Goal: Task Accomplishment & Management: Use online tool/utility

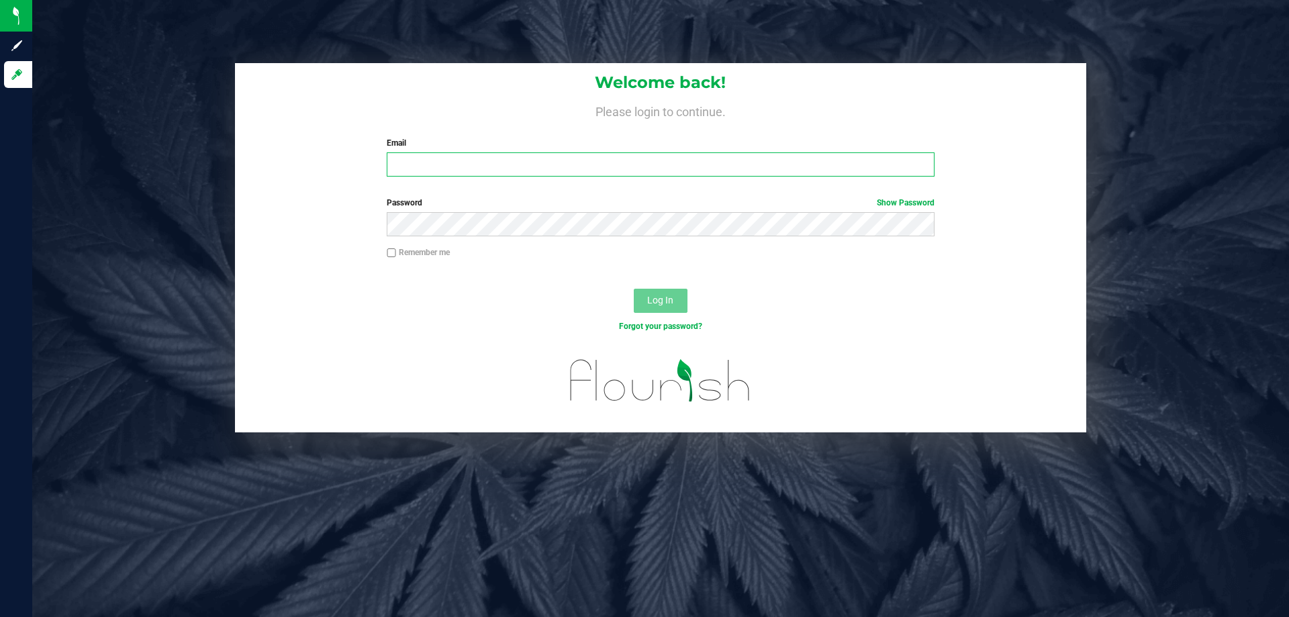
click at [474, 172] on input "Email" at bounding box center [660, 164] width 547 height 24
type input "[EMAIL_ADDRESS][DOMAIN_NAME]"
click at [634, 289] on button "Log In" at bounding box center [661, 301] width 54 height 24
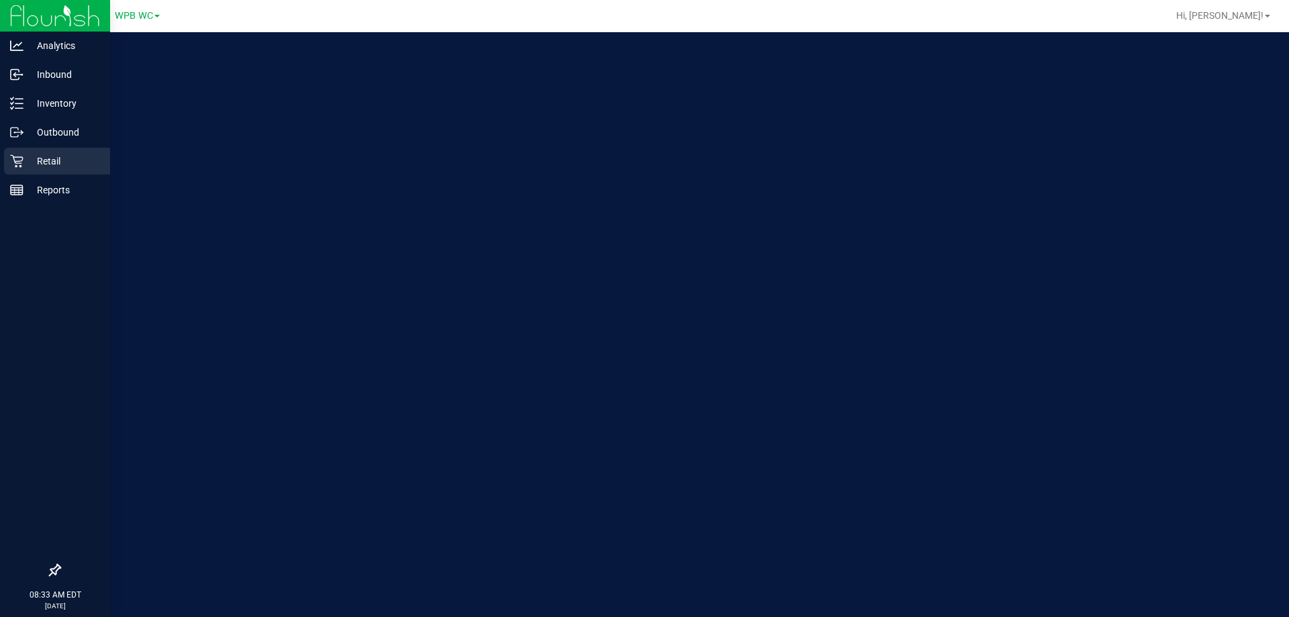
click at [20, 161] on icon at bounding box center [16, 161] width 13 height 13
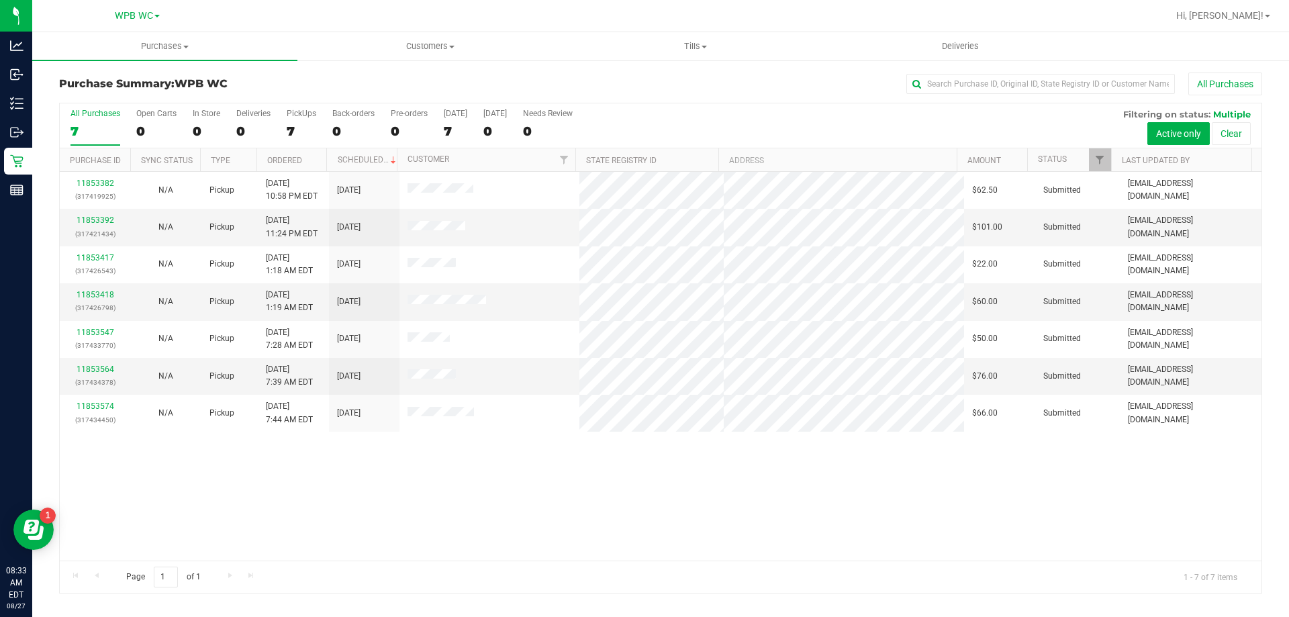
click at [470, 467] on div "11853382 (317419925) N/A Pickup [DATE] 10:58 PM EDT 8/27/2025 $62.50 Submitted …" at bounding box center [660, 366] width 1201 height 389
click at [695, 54] on uib-tab-heading "Tills Manage tills Reconcile e-payments" at bounding box center [695, 46] width 264 height 27
click at [643, 82] on span "Manage tills" at bounding box center [607, 80] width 91 height 11
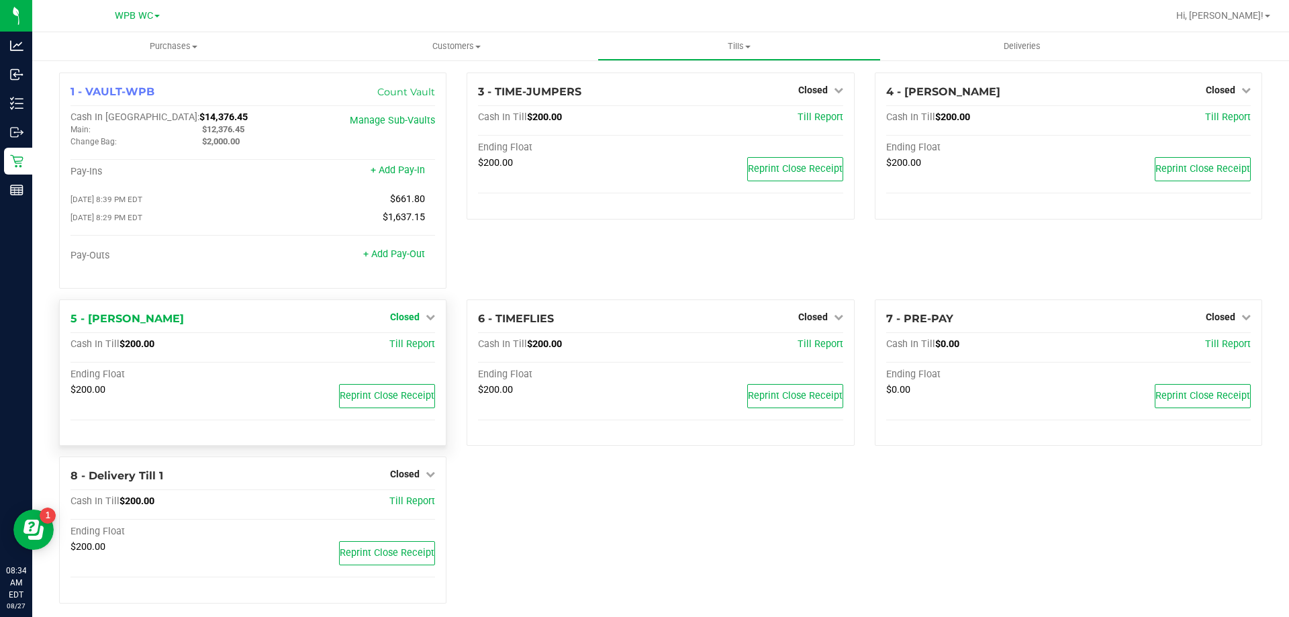
click at [410, 322] on span "Closed" at bounding box center [405, 316] width 30 height 11
click at [412, 346] on link "Open Till" at bounding box center [405, 344] width 36 height 11
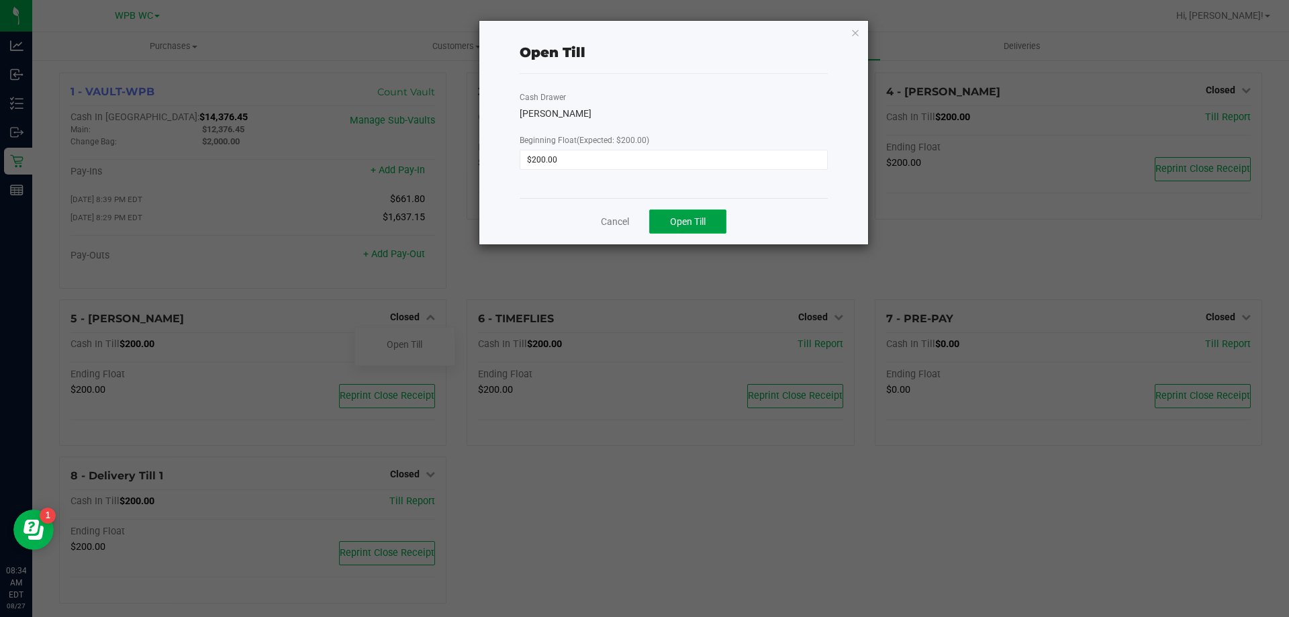
click at [673, 222] on span "Open Till" at bounding box center [688, 221] width 36 height 11
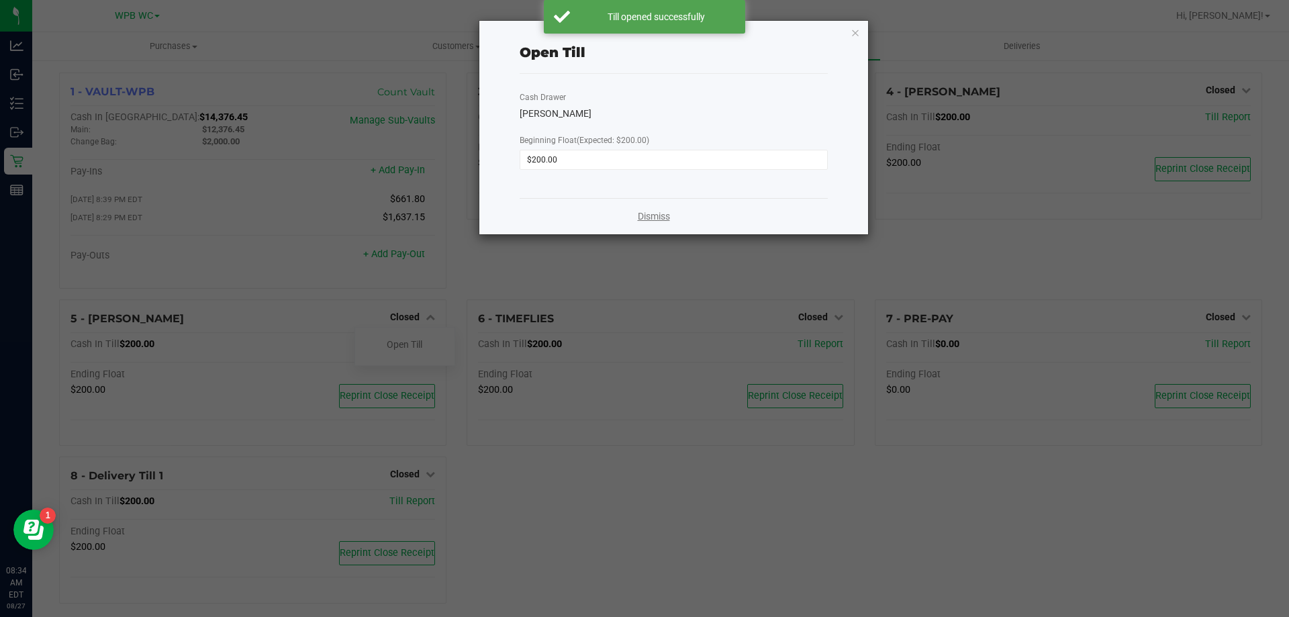
click at [665, 213] on link "Dismiss" at bounding box center [654, 216] width 32 height 14
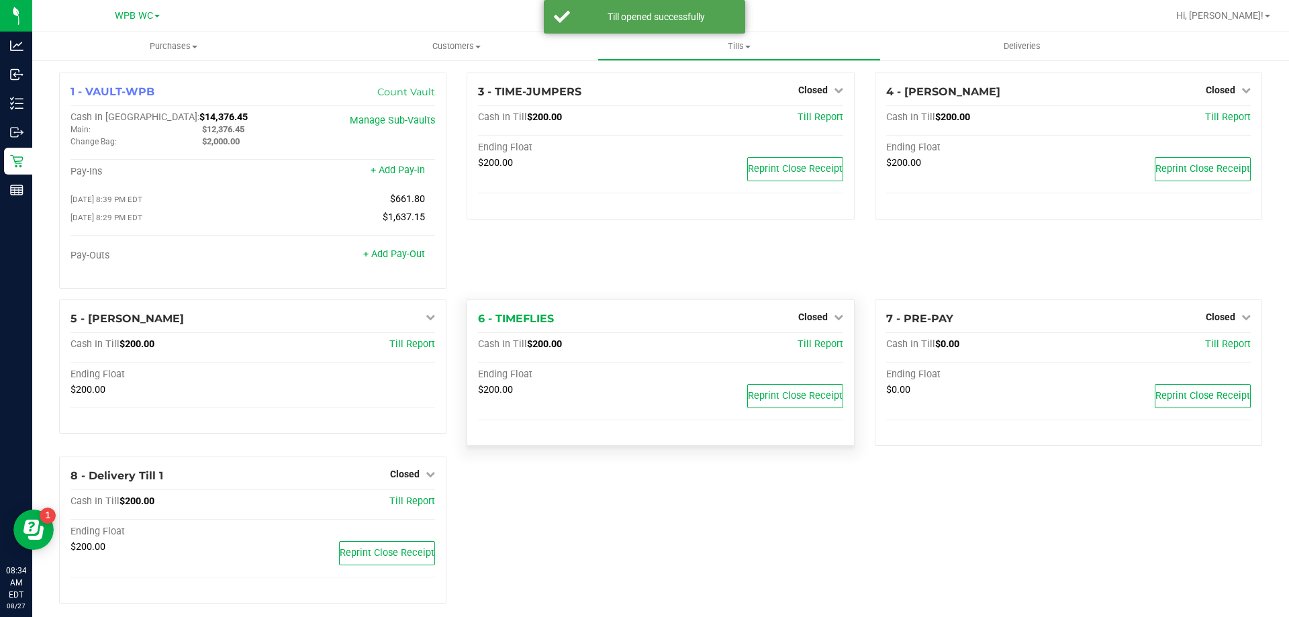
drag, startPoint x: 767, startPoint y: 299, endPoint x: 775, endPoint y: 325, distance: 27.4
click at [767, 299] on div "3 - TIME-JUMPERS Closed Open Till Cash In Till $200.00 Till Report Ending Float…" at bounding box center [659, 185] width 407 height 227
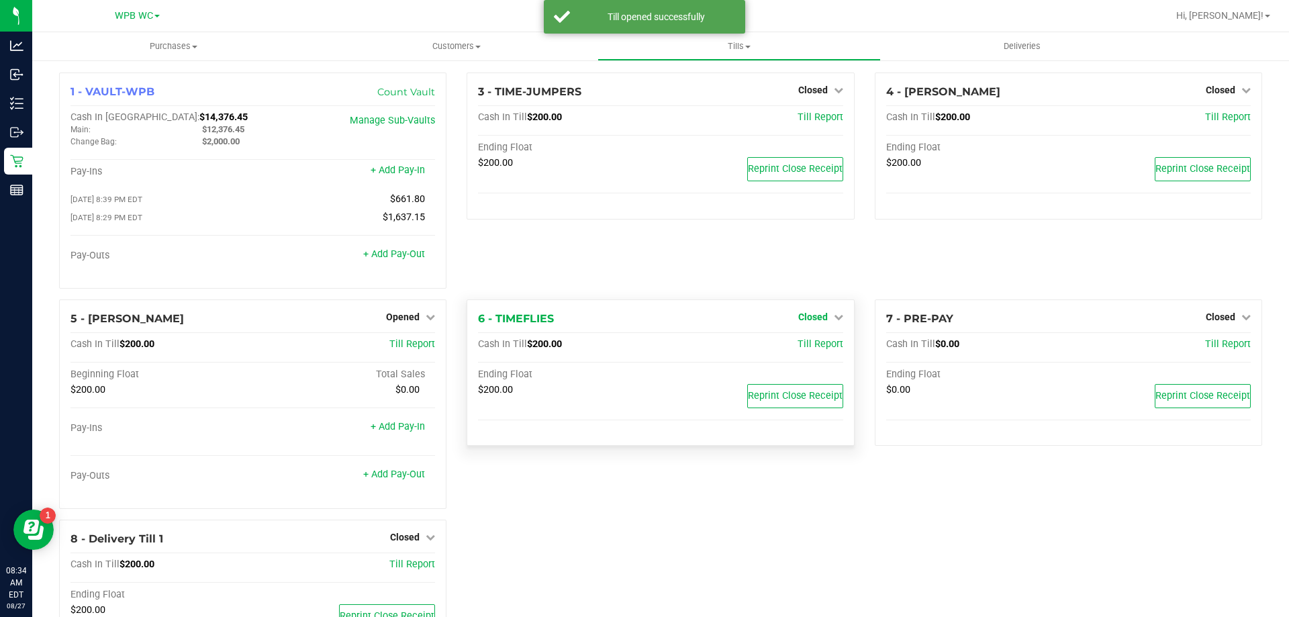
click at [821, 318] on link "Closed" at bounding box center [820, 316] width 45 height 11
click at [797, 343] on link "Open Till" at bounding box center [813, 344] width 36 height 11
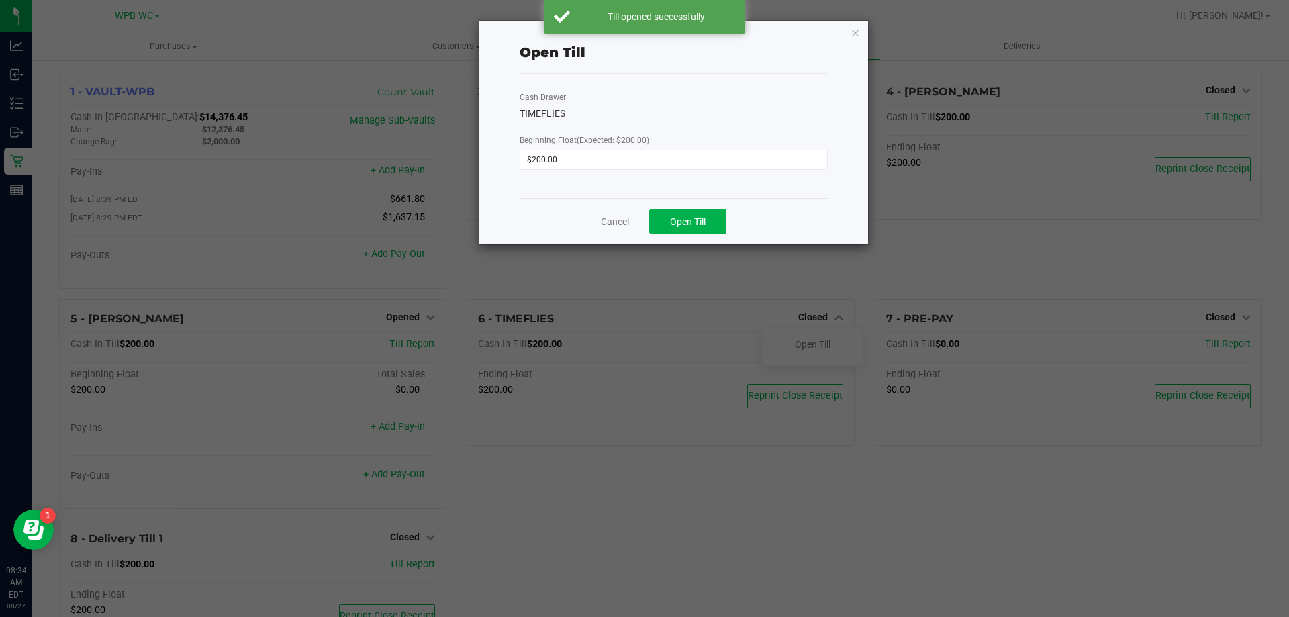
click at [692, 207] on div "Cancel Open Till" at bounding box center [674, 221] width 308 height 46
click at [676, 215] on button "Open Till" at bounding box center [687, 221] width 77 height 24
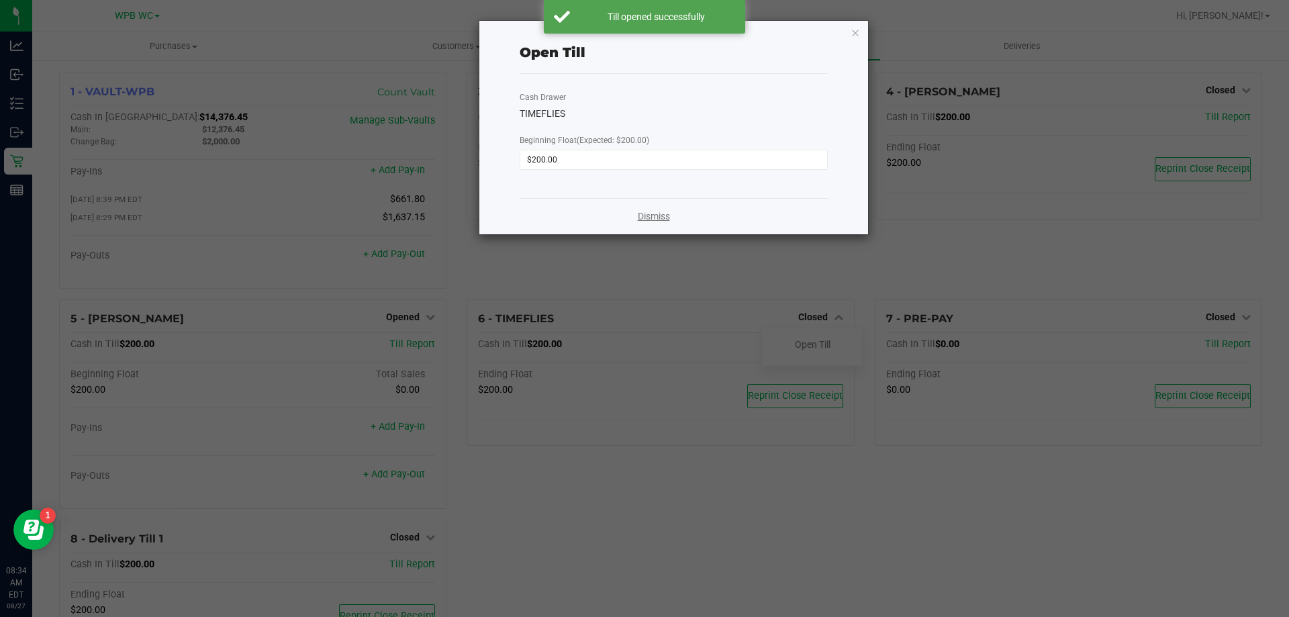
click at [656, 219] on link "Dismiss" at bounding box center [654, 216] width 32 height 14
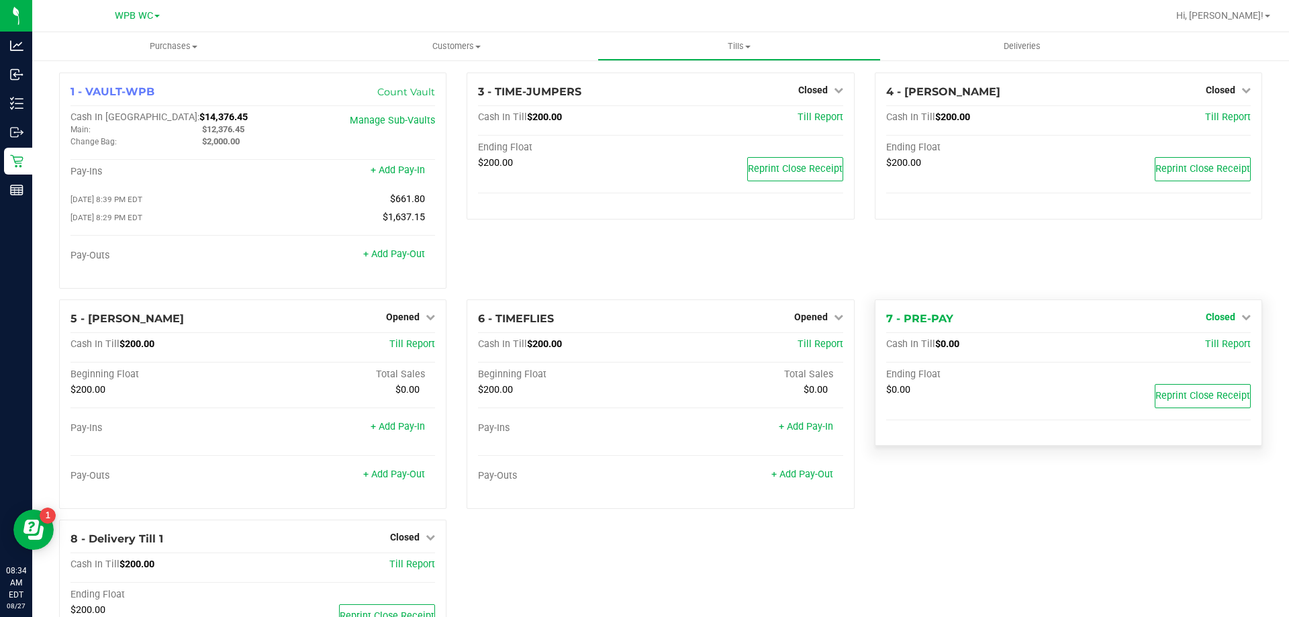
click at [1218, 318] on span "Closed" at bounding box center [1221, 316] width 30 height 11
click at [1202, 346] on link "Open Till" at bounding box center [1220, 344] width 36 height 11
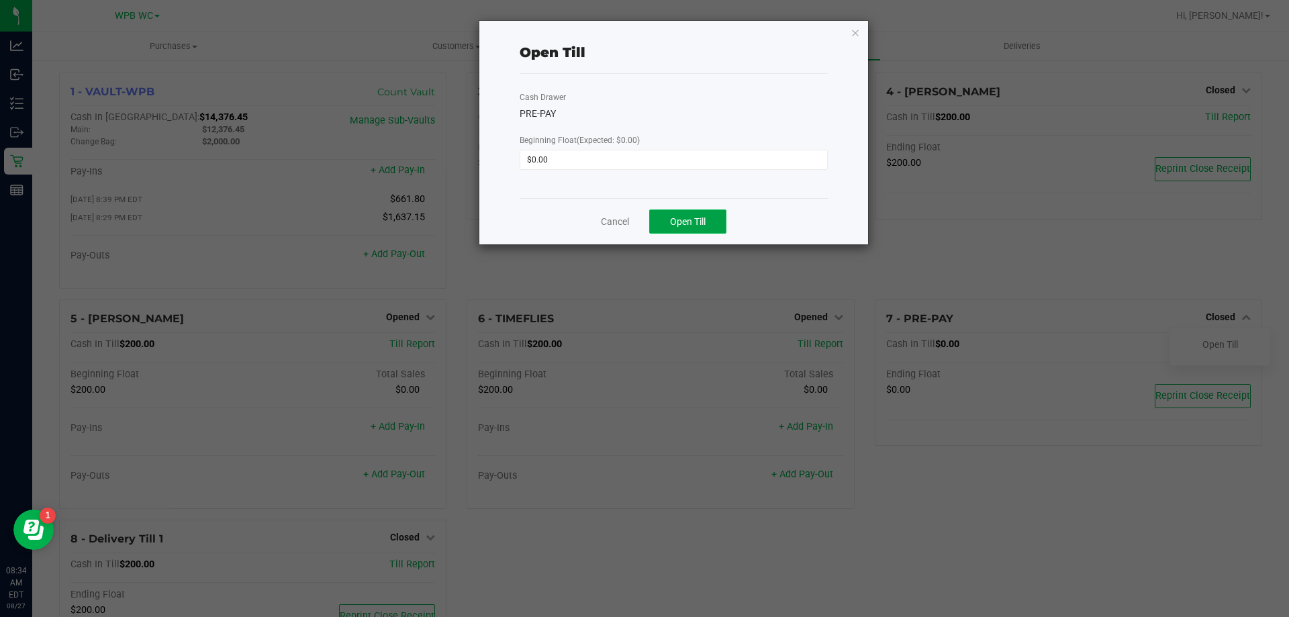
click at [687, 225] on span "Open Till" at bounding box center [688, 221] width 36 height 11
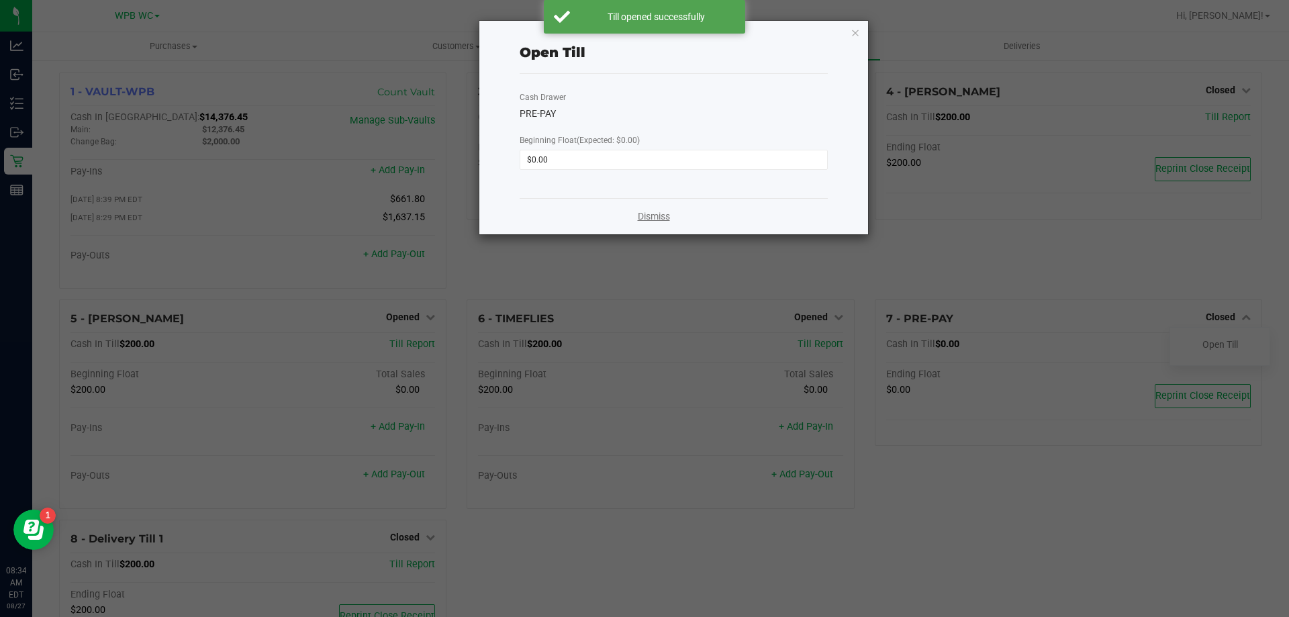
click at [669, 211] on link "Dismiss" at bounding box center [654, 216] width 32 height 14
